Goal: Task Accomplishment & Management: Manage account settings

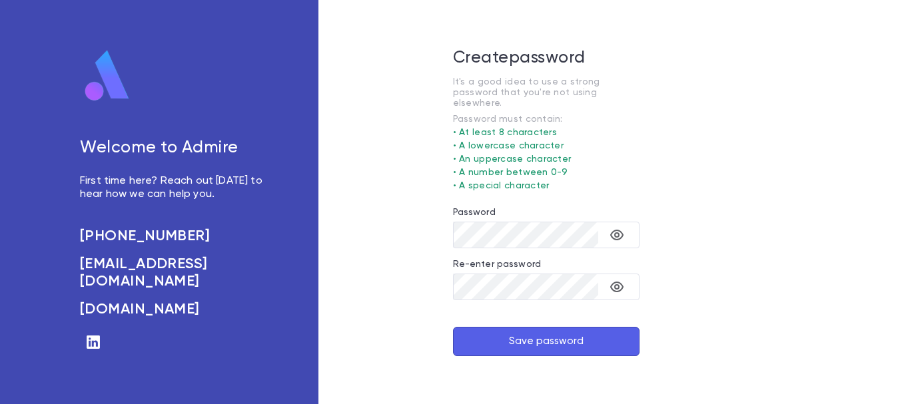
click at [475, 341] on button "Save password" at bounding box center [546, 341] width 186 height 29
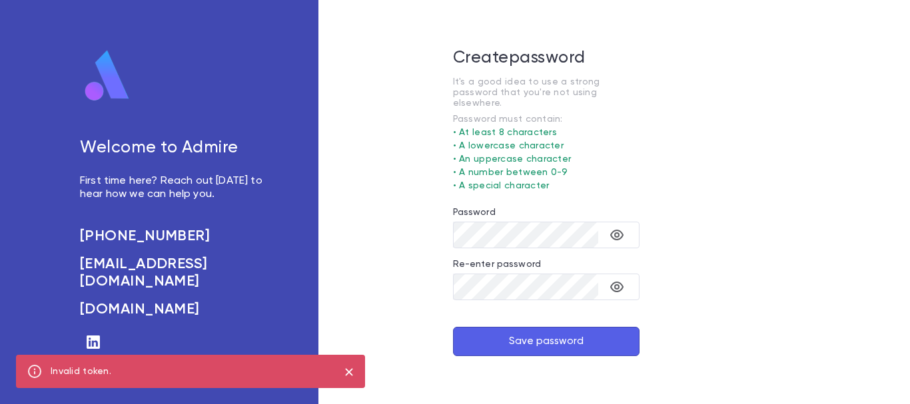
click at [546, 331] on button "Save password" at bounding box center [546, 341] width 186 height 29
click at [351, 370] on icon "close" at bounding box center [348, 371] width 7 height 7
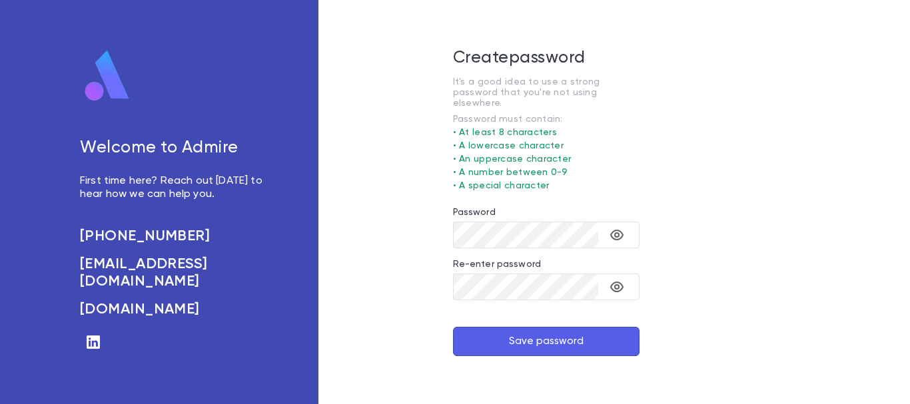
click at [487, 333] on button "Save password" at bounding box center [546, 341] width 186 height 29
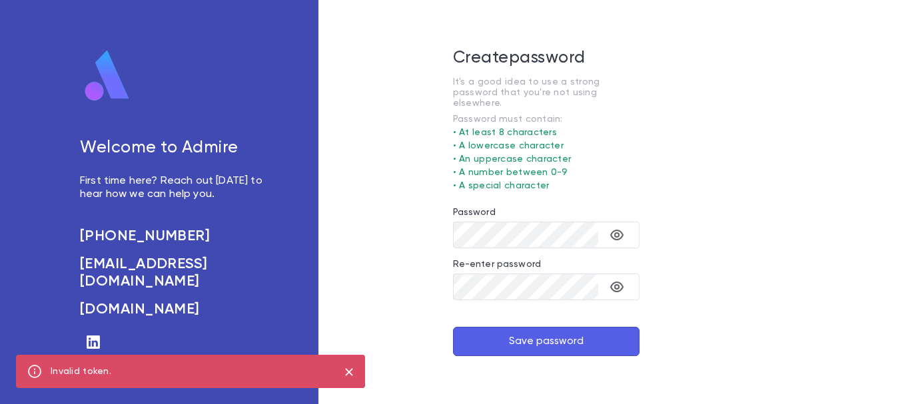
click at [585, 330] on button "Save password" at bounding box center [546, 341] width 186 height 29
click at [346, 372] on icon "close" at bounding box center [349, 372] width 15 height 16
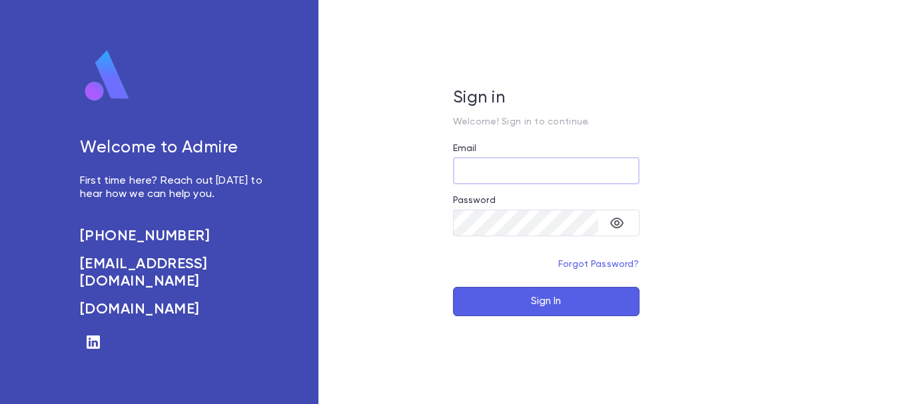
type input "**********"
click at [565, 299] on button "Sign In" at bounding box center [546, 301] width 186 height 29
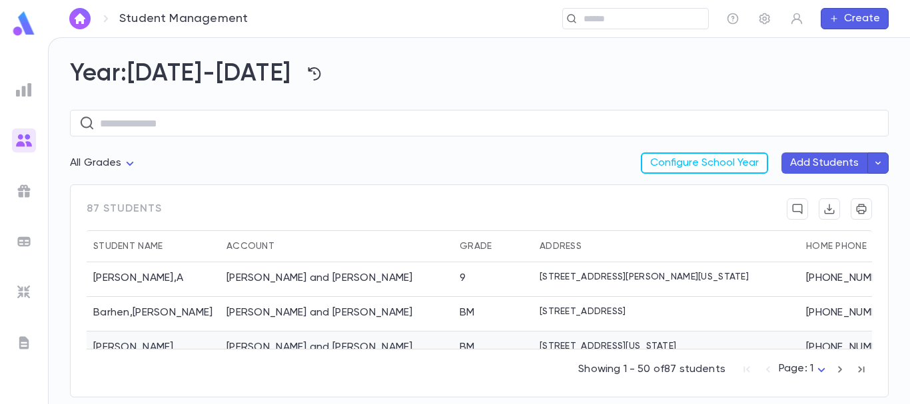
drag, startPoint x: 613, startPoint y: 338, endPoint x: 661, endPoint y: 344, distance: 47.7
click at [382, 317] on div "Barhen, Aviad and Hindy" at bounding box center [336, 314] width 233 height 35
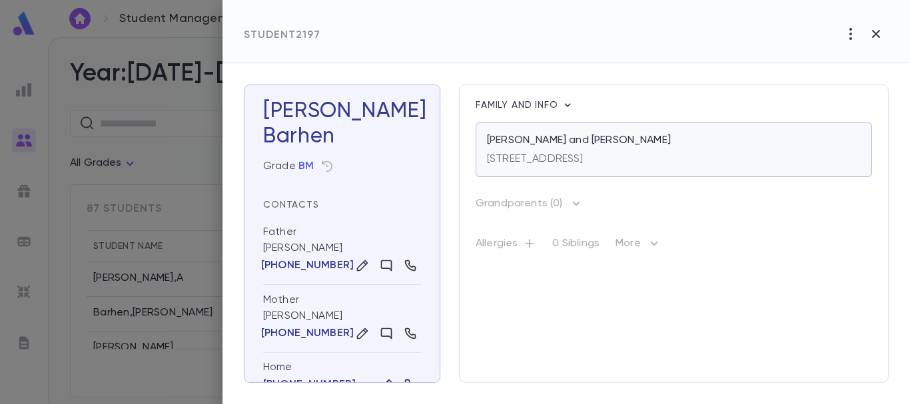
click at [591, 141] on p "Barhen, Aviad and Hindy" at bounding box center [579, 140] width 184 height 13
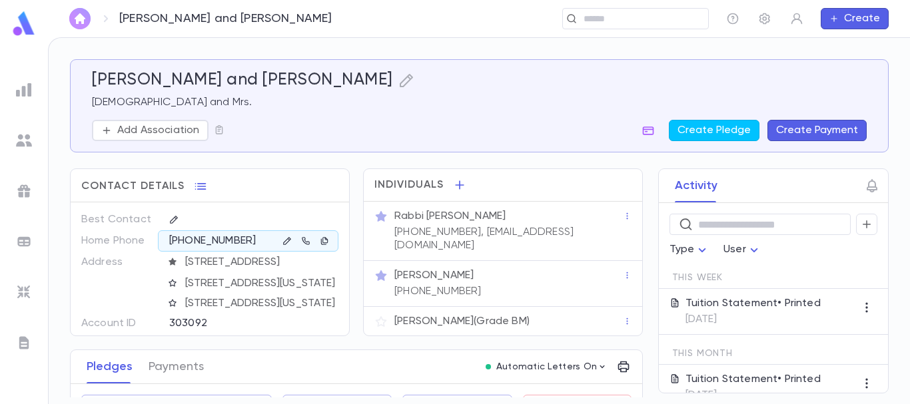
click at [79, 17] on img "button" at bounding box center [80, 18] width 16 height 11
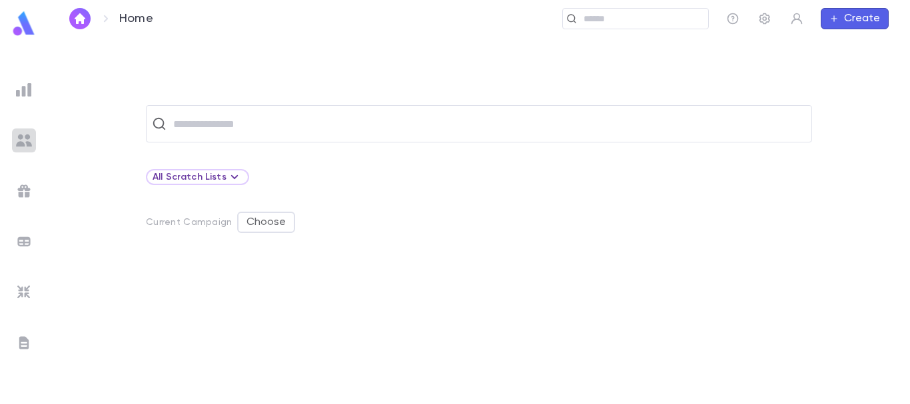
click at [21, 135] on img at bounding box center [24, 141] width 16 height 16
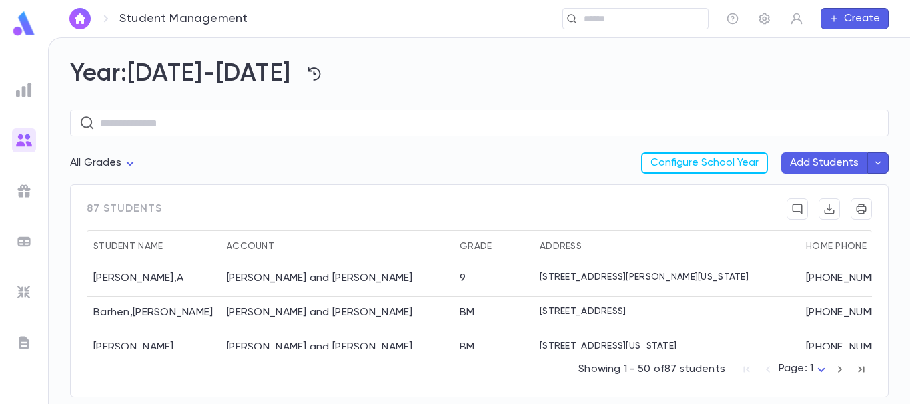
click at [839, 372] on icon "button" at bounding box center [840, 369] width 4 height 7
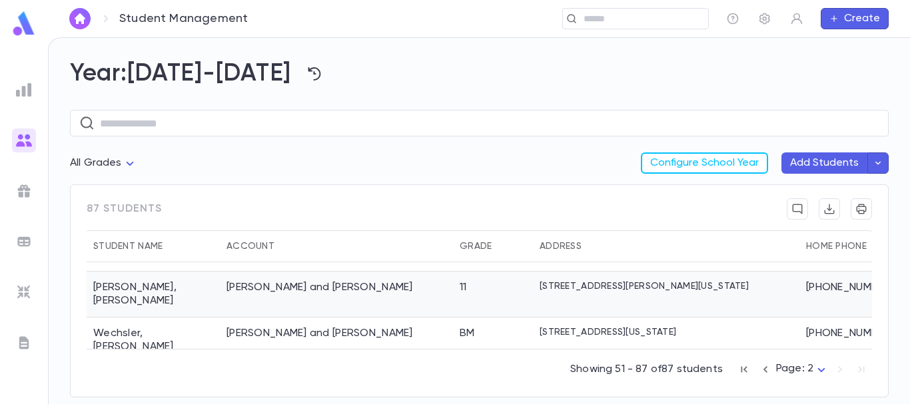
scroll to position [1010, 0]
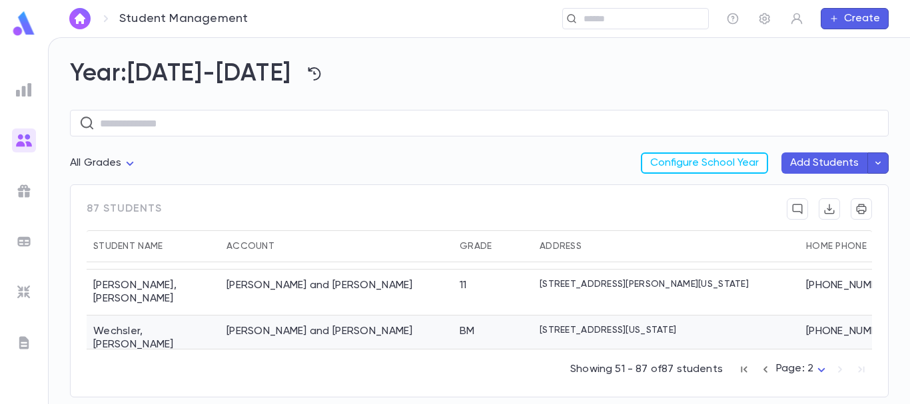
click at [515, 316] on div "BM" at bounding box center [493, 339] width 80 height 46
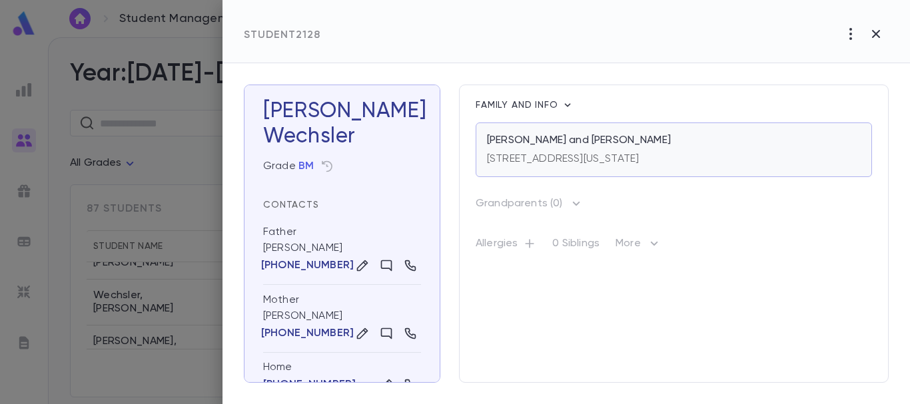
click at [588, 153] on div "[STREET_ADDRESS][US_STATE]" at bounding box center [563, 156] width 152 height 19
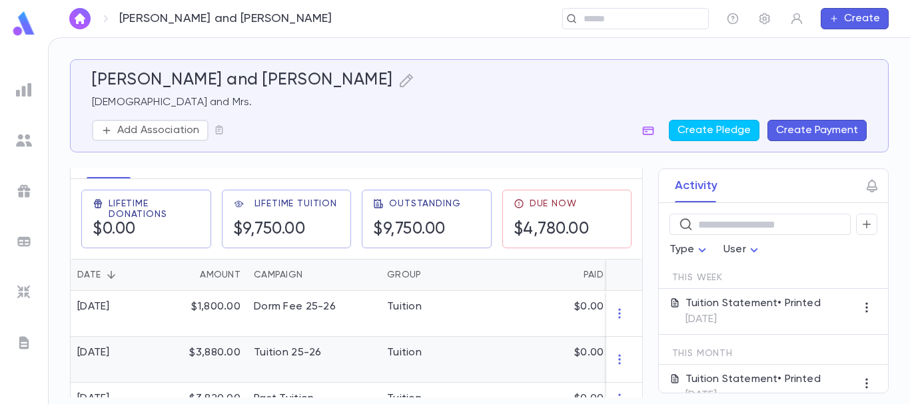
scroll to position [213, 0]
